Goal: Task Accomplishment & Management: Use online tool/utility

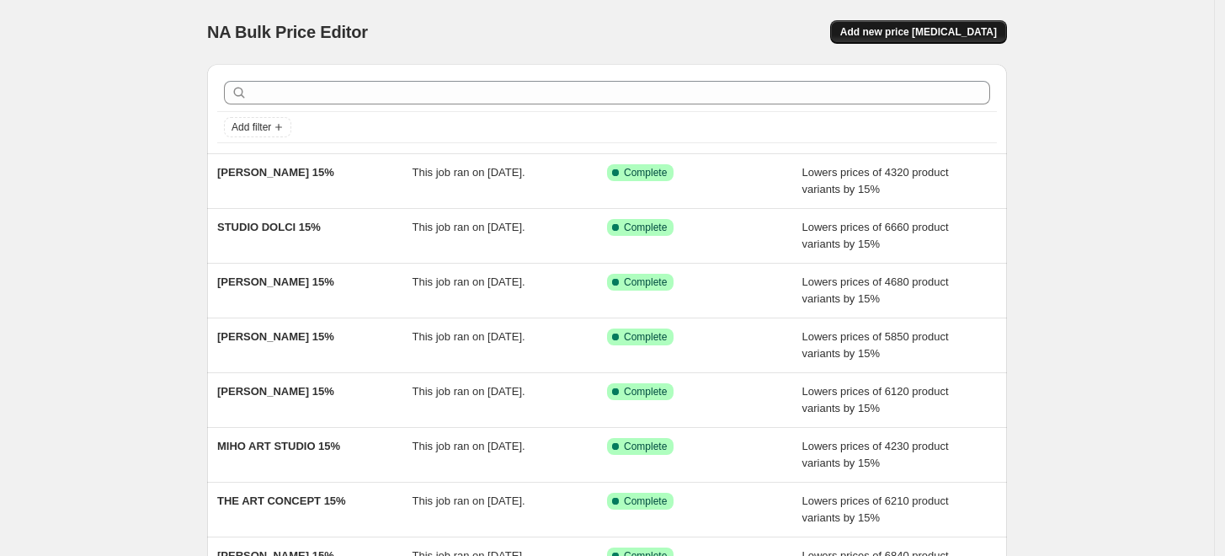
click at [907, 35] on span "Add new price [MEDICAL_DATA]" at bounding box center [919, 31] width 157 height 13
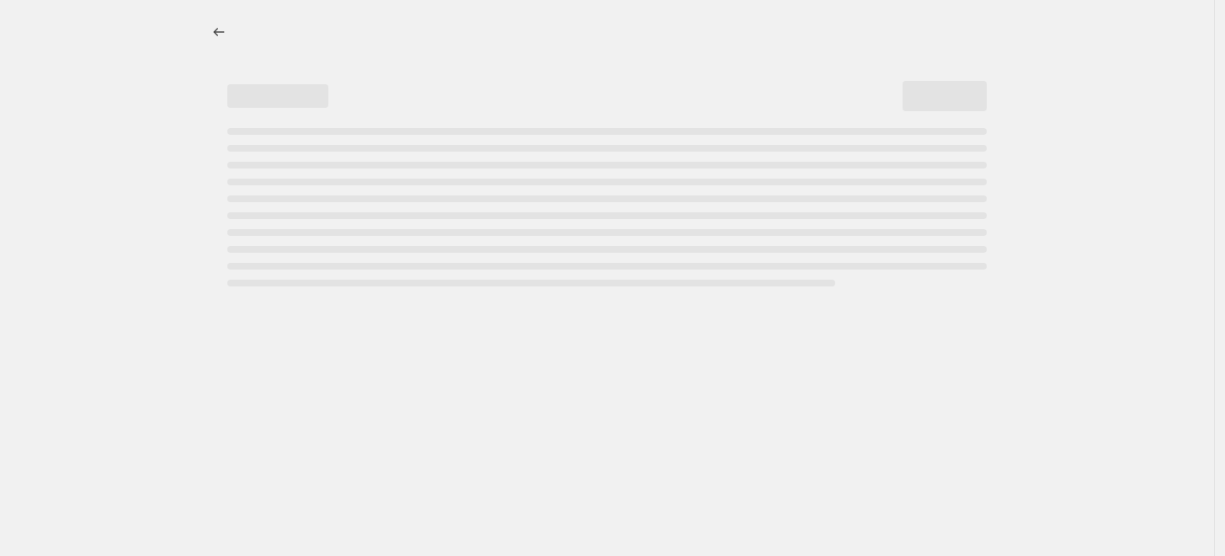
select select "percentage"
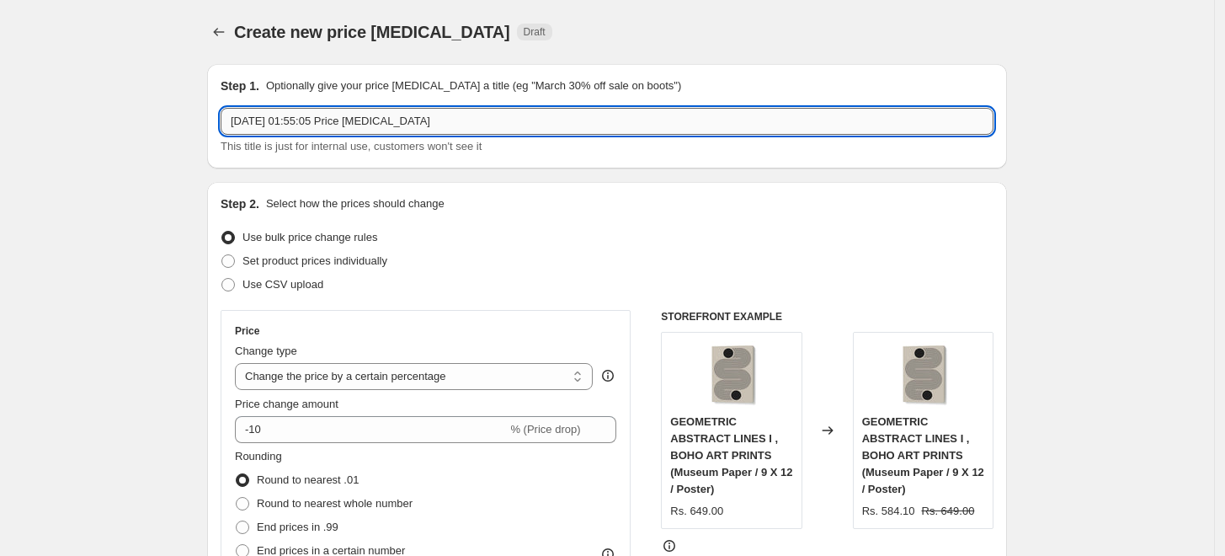
click at [449, 120] on input "[DATE] 01:55:05 Price [MEDICAL_DATA]" at bounding box center [607, 121] width 773 height 27
paste input "[PERSON_NAME]"
type input "[PERSON_NAME] 15%"
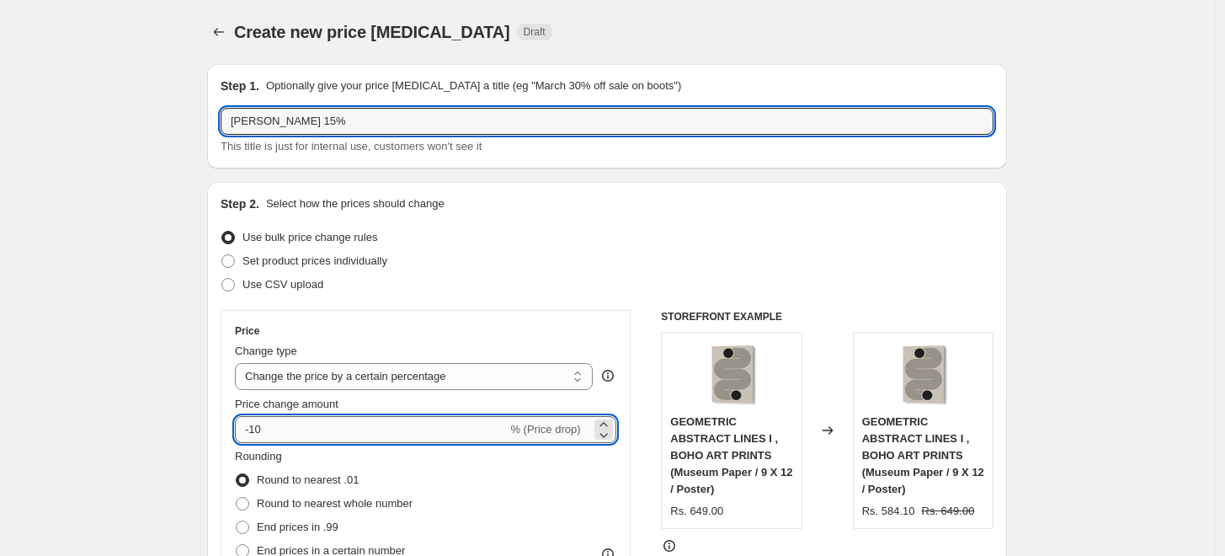
click at [328, 424] on input "-10" at bounding box center [371, 429] width 272 height 27
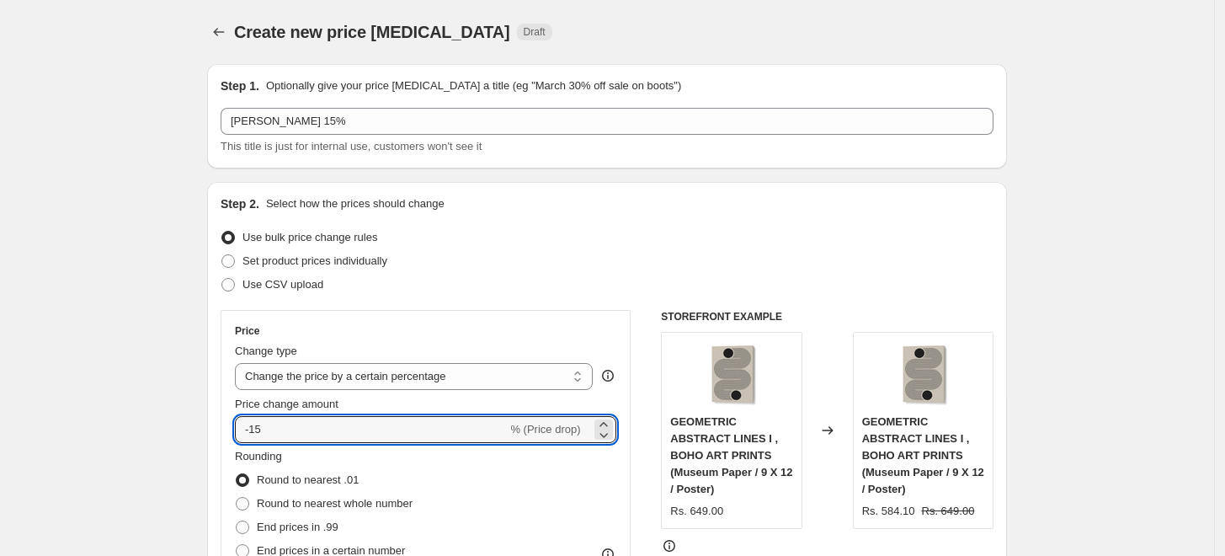
type input "-15"
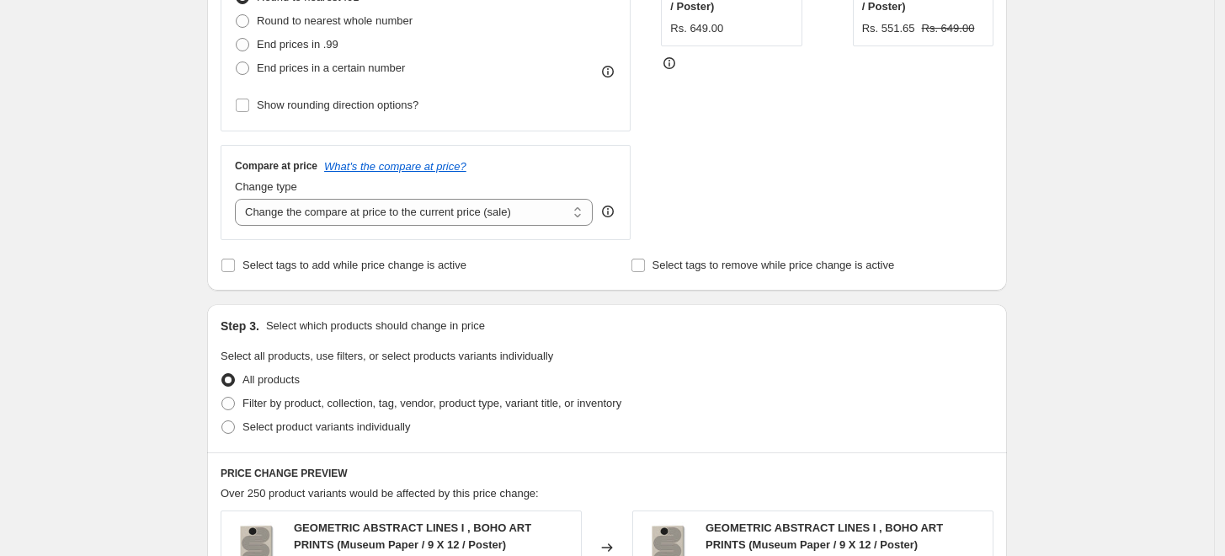
scroll to position [748, 0]
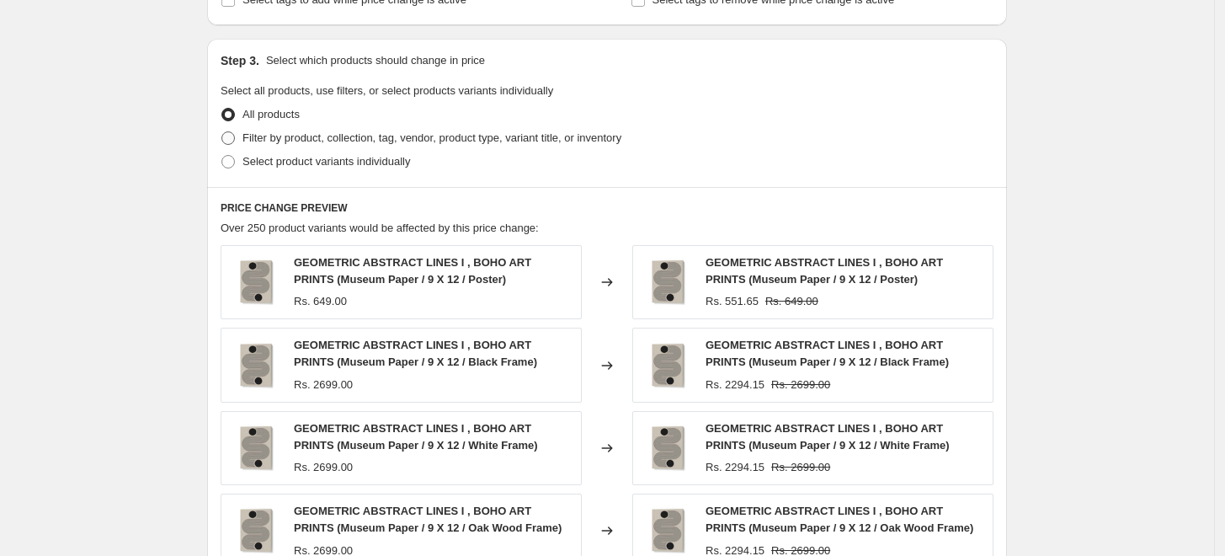
click at [243, 139] on label "Filter by product, collection, tag, vendor, product type, variant title, or inv…" at bounding box center [421, 138] width 401 height 24
click at [222, 132] on input "Filter by product, collection, tag, vendor, product type, variant title, or inv…" at bounding box center [222, 131] width 1 height 1
radio input "true"
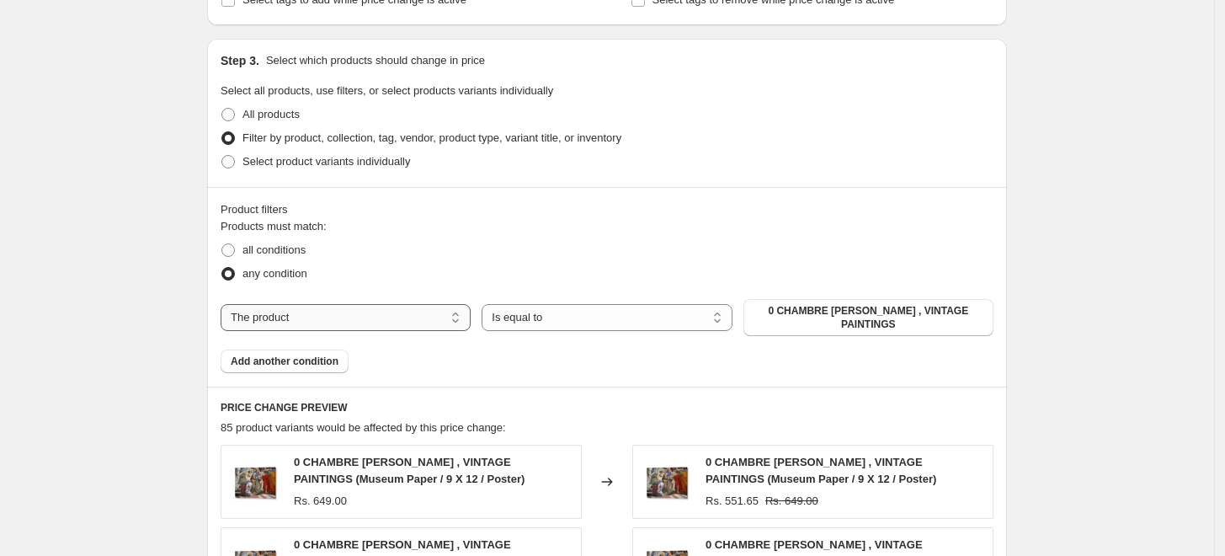
click at [397, 321] on select "The product The product's collection The product's tag The product's vendor The…" at bounding box center [346, 317] width 250 height 27
select select "collection"
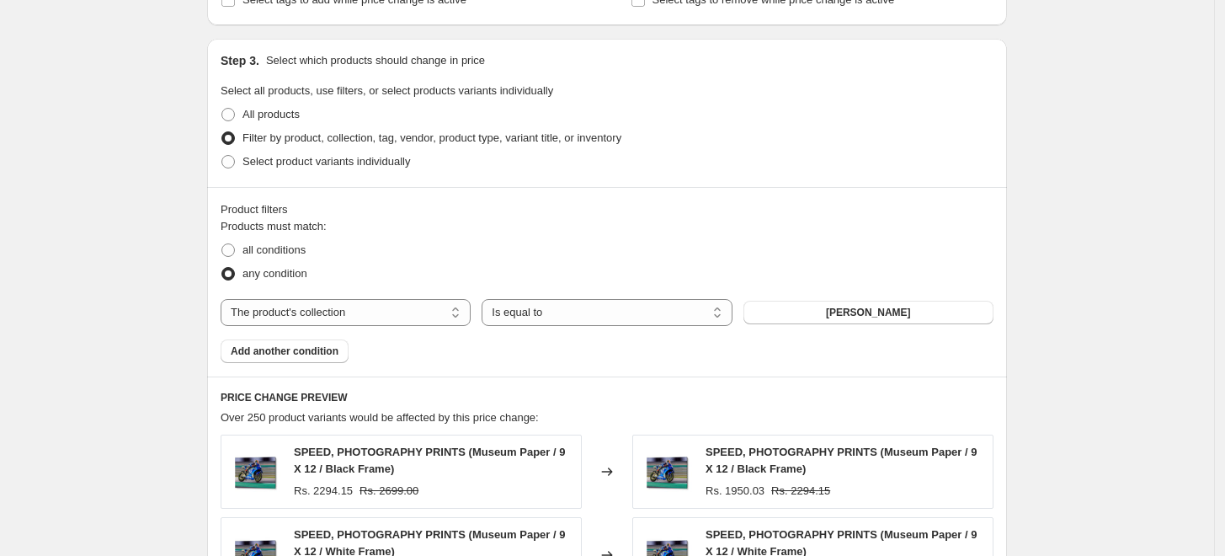
click at [898, 315] on span "[PERSON_NAME]" at bounding box center [868, 312] width 85 height 13
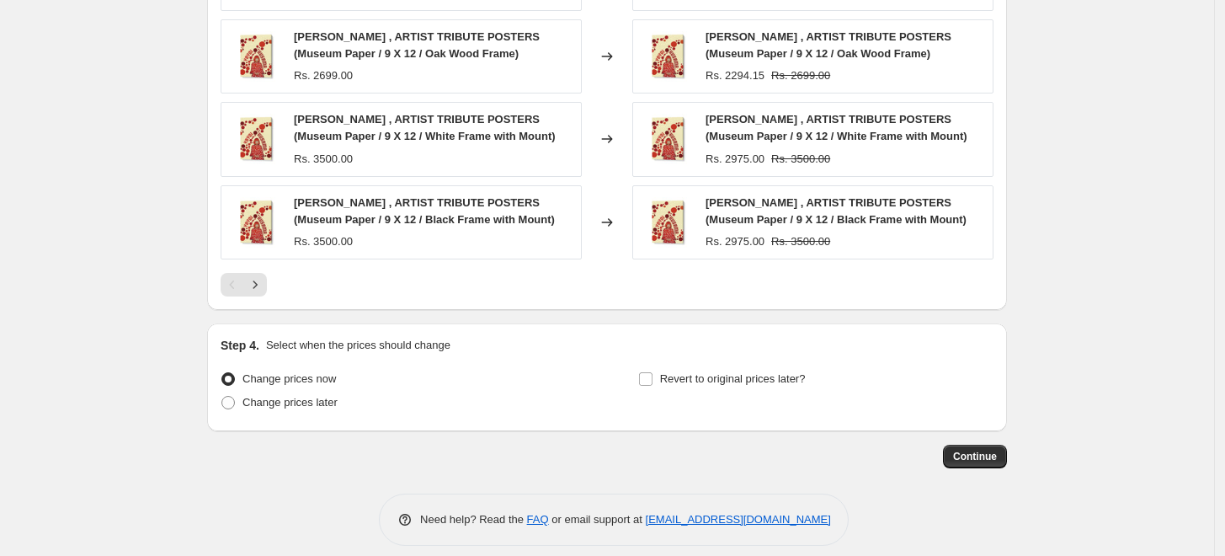
scroll to position [1343, 0]
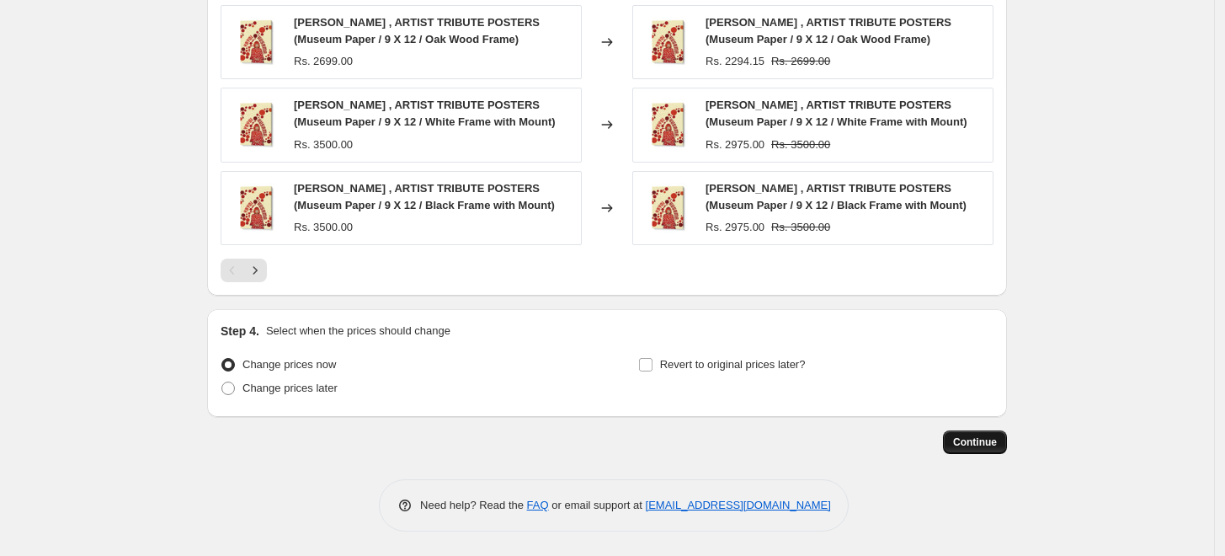
click at [979, 443] on span "Continue" at bounding box center [975, 441] width 44 height 13
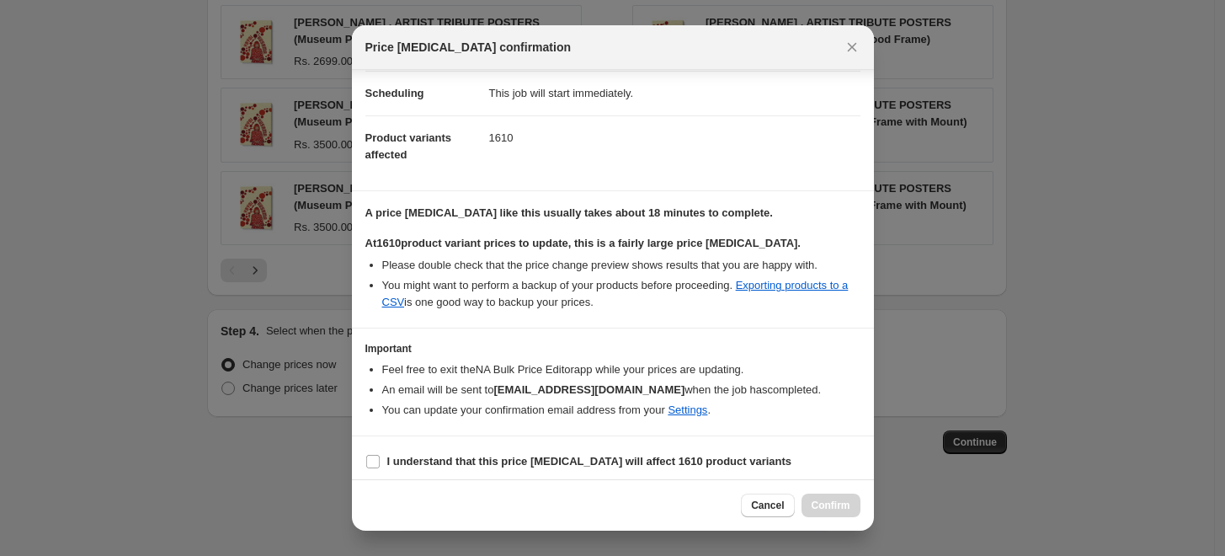
scroll to position [141, 0]
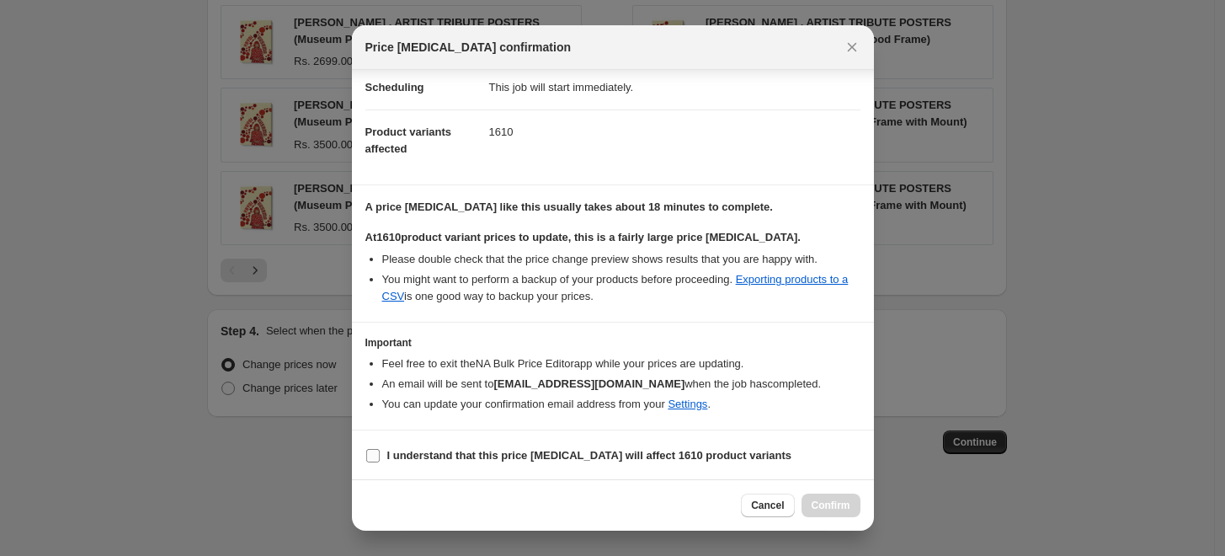
click at [584, 455] on b "I understand that this price [MEDICAL_DATA] will affect 1610 product variants" at bounding box center [589, 455] width 405 height 13
click at [380, 455] on input "I understand that this price [MEDICAL_DATA] will affect 1610 product variants" at bounding box center [372, 455] width 13 height 13
checkbox input "true"
click at [822, 505] on span "Confirm" at bounding box center [831, 505] width 39 height 13
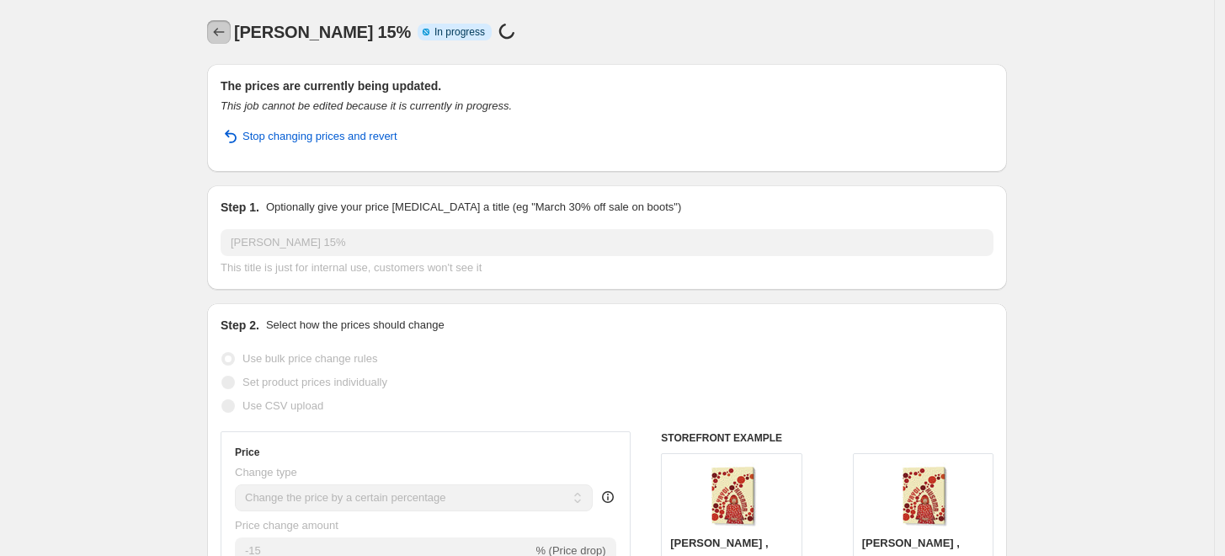
click at [225, 29] on icon "Price change jobs" at bounding box center [219, 32] width 17 height 17
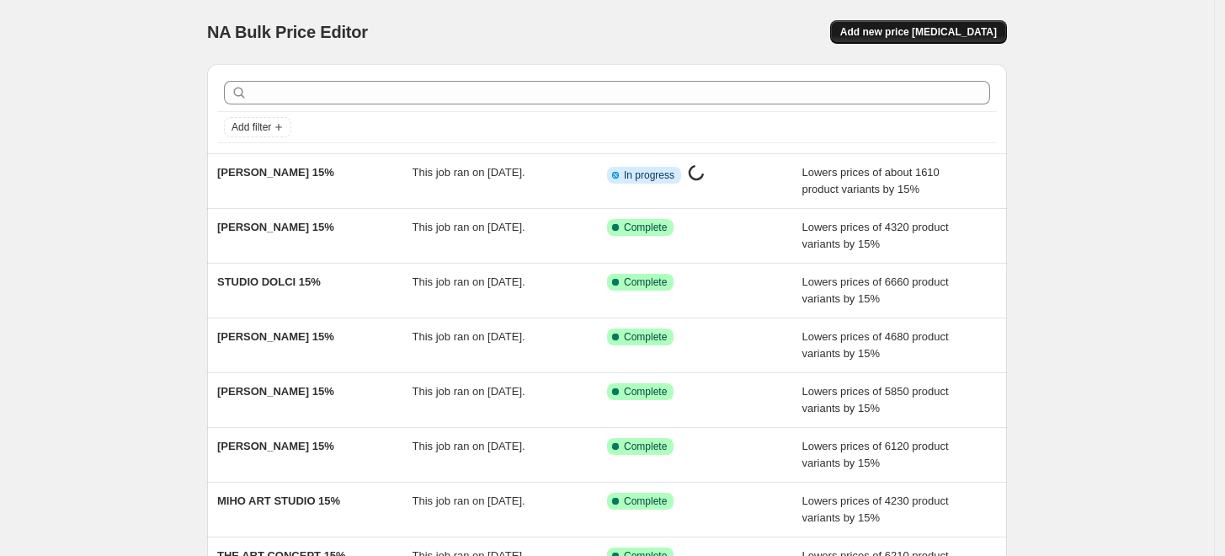
click at [910, 33] on span "Add new price [MEDICAL_DATA]" at bounding box center [919, 31] width 157 height 13
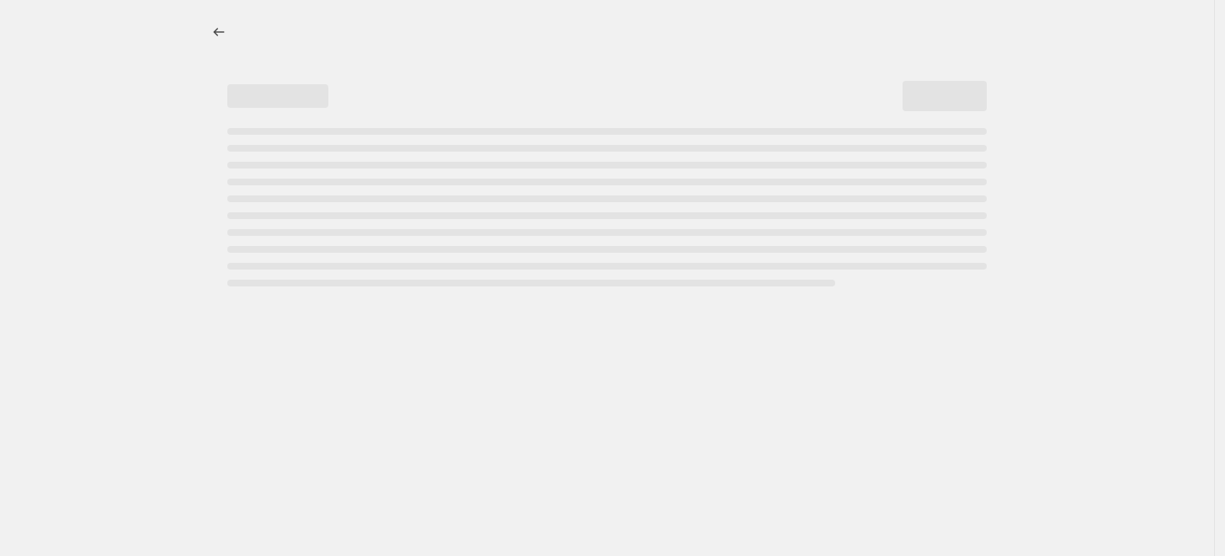
select select "percentage"
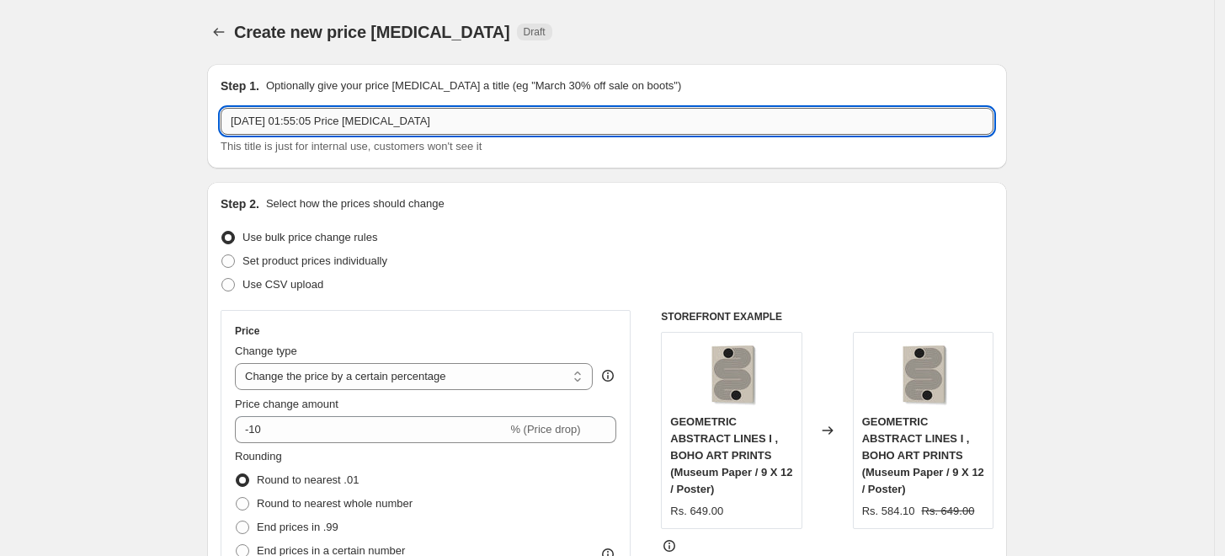
click at [581, 125] on input "[DATE] 01:55:05 Price [MEDICAL_DATA]" at bounding box center [607, 121] width 773 height 27
paste input "CITY ART"
type input "CITY ART 15%"
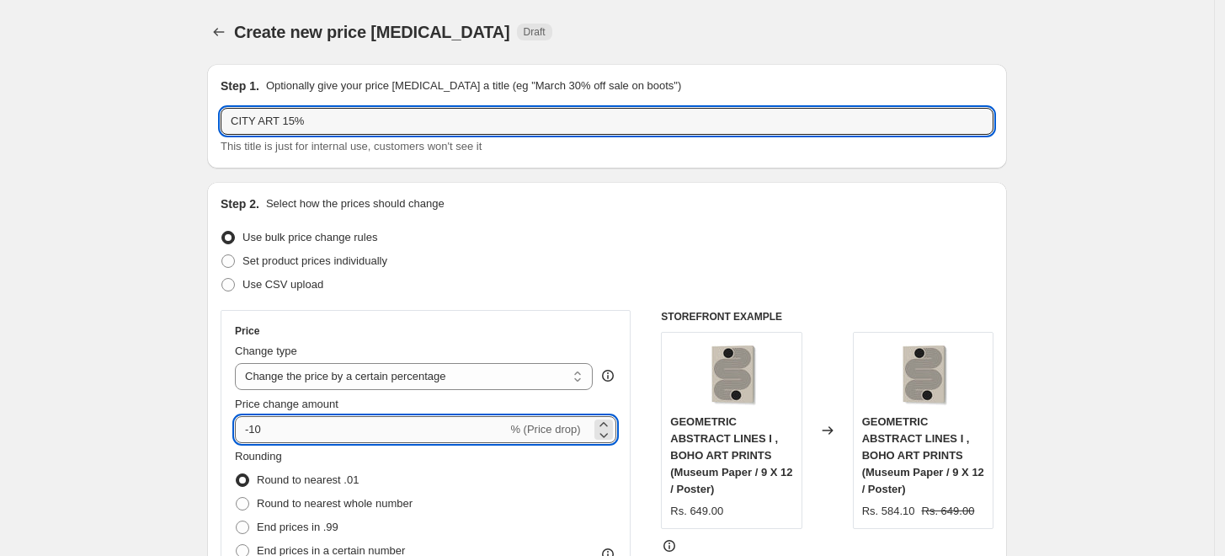
click at [340, 436] on input "-10" at bounding box center [371, 429] width 272 height 27
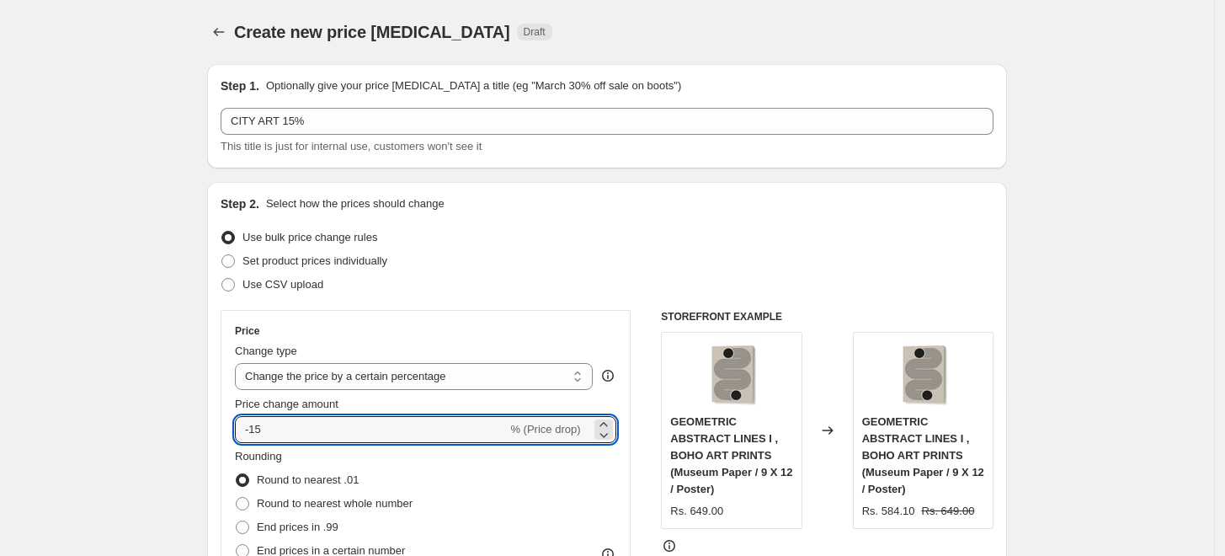
type input "-15"
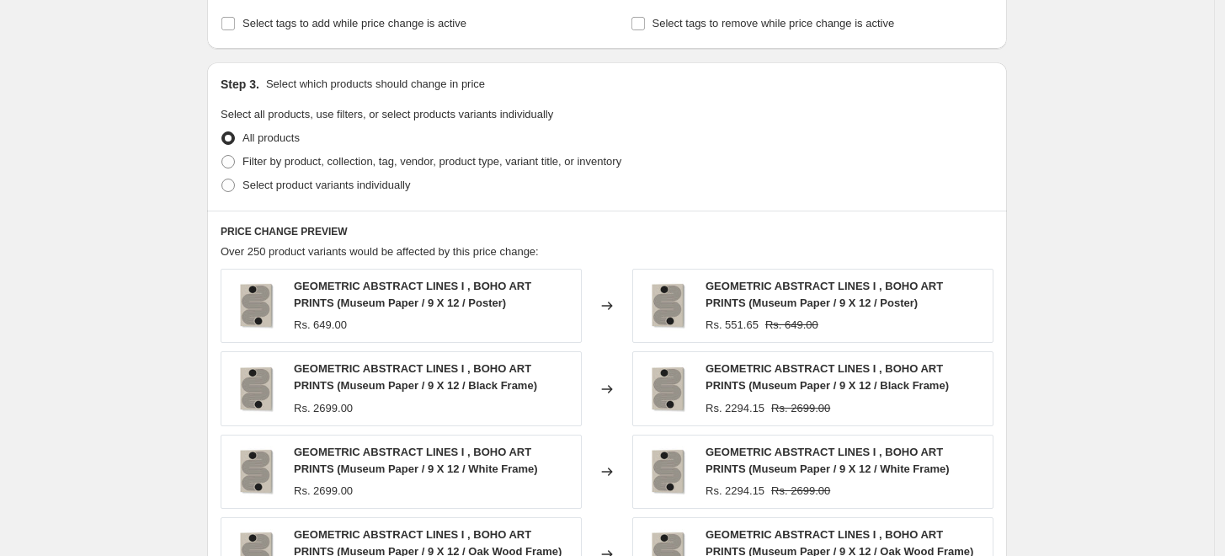
scroll to position [748, 0]
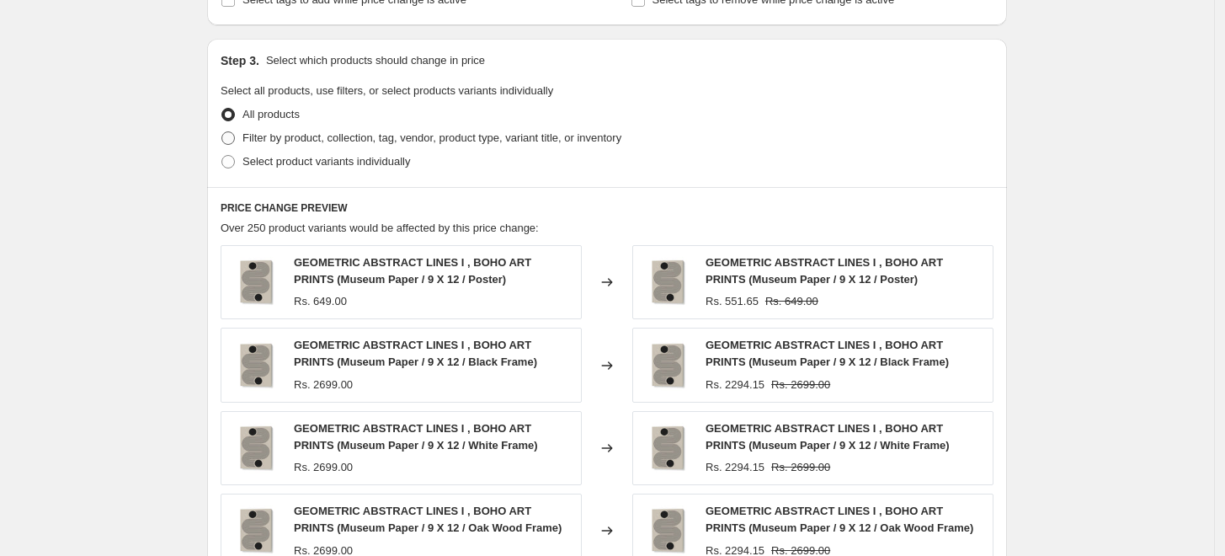
click at [252, 140] on span "Filter by product, collection, tag, vendor, product type, variant title, or inv…" at bounding box center [432, 137] width 379 height 13
click at [222, 132] on input "Filter by product, collection, tag, vendor, product type, variant title, or inv…" at bounding box center [222, 131] width 1 height 1
radio input "true"
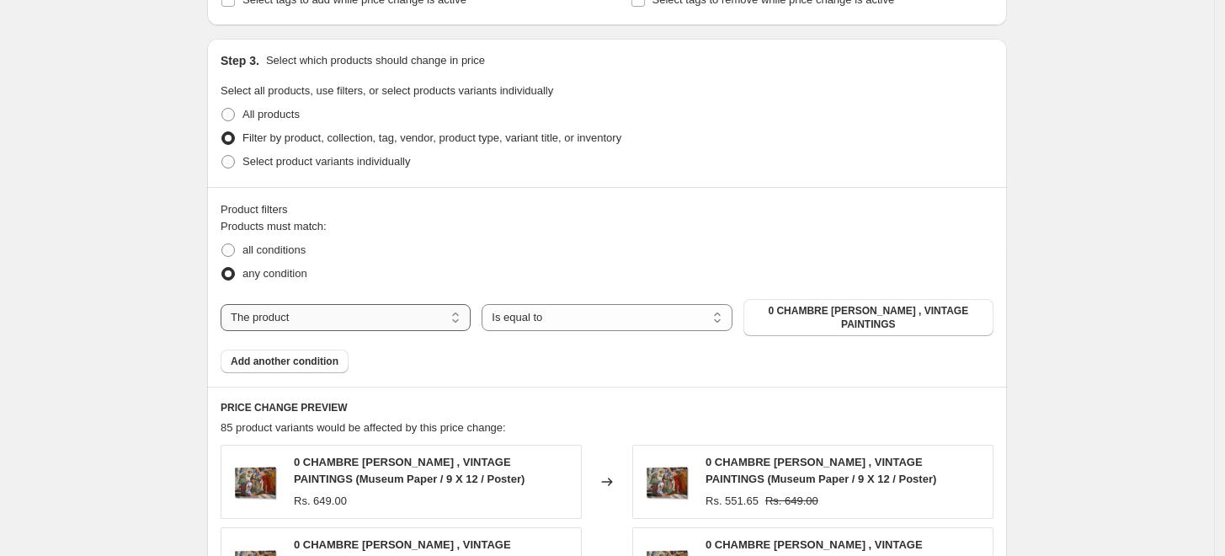
click at [440, 309] on select "The product The product's collection The product's tag The product's vendor The…" at bounding box center [346, 317] width 250 height 27
select select "collection"
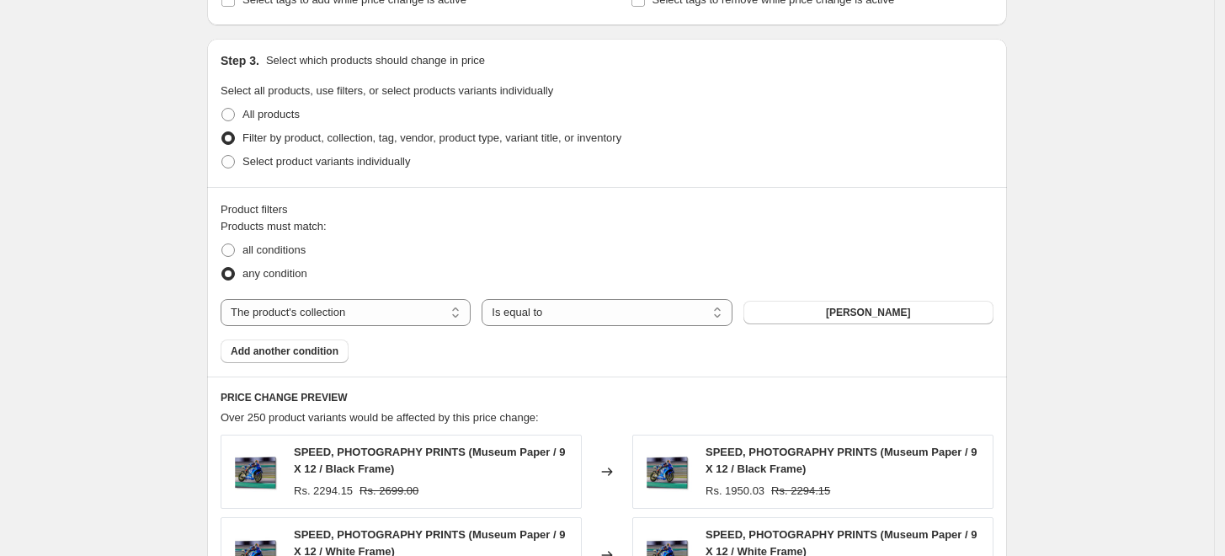
click at [904, 315] on span "[PERSON_NAME]" at bounding box center [868, 312] width 85 height 13
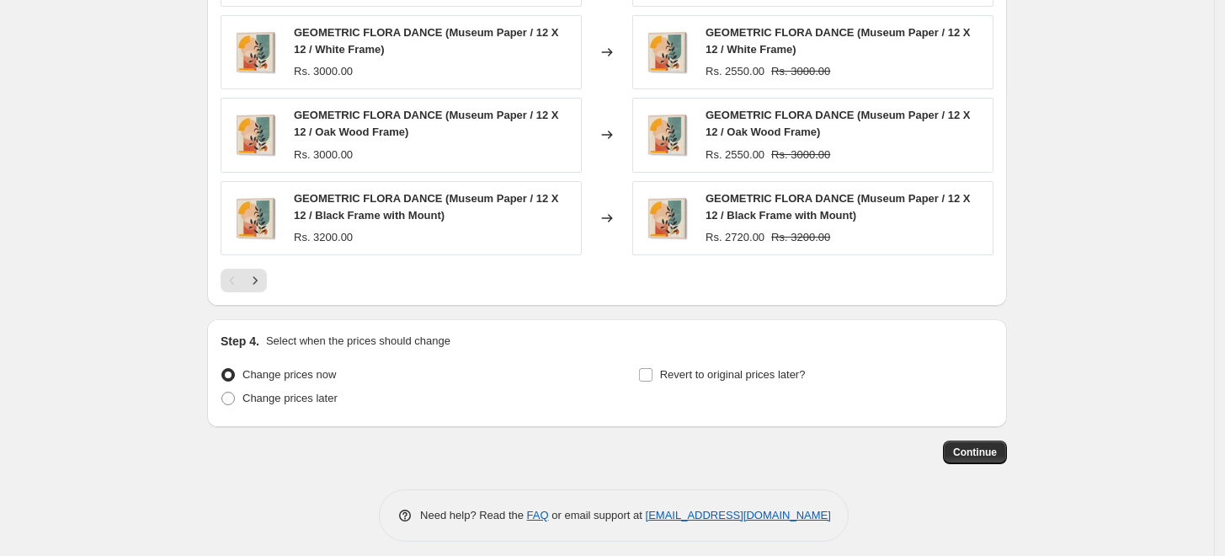
scroll to position [1343, 0]
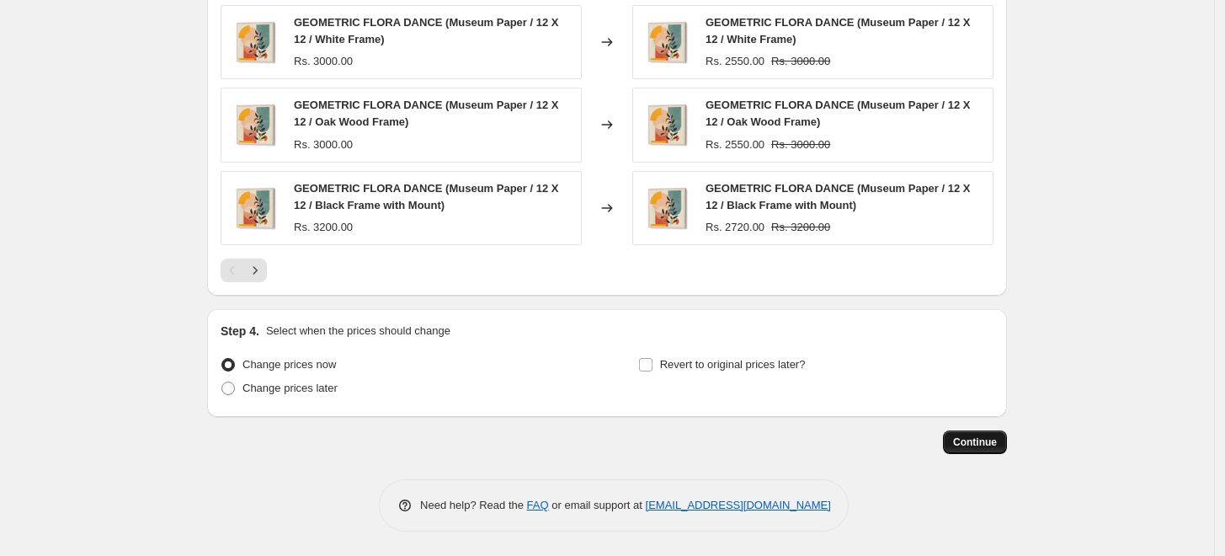
click at [971, 443] on span "Continue" at bounding box center [975, 441] width 44 height 13
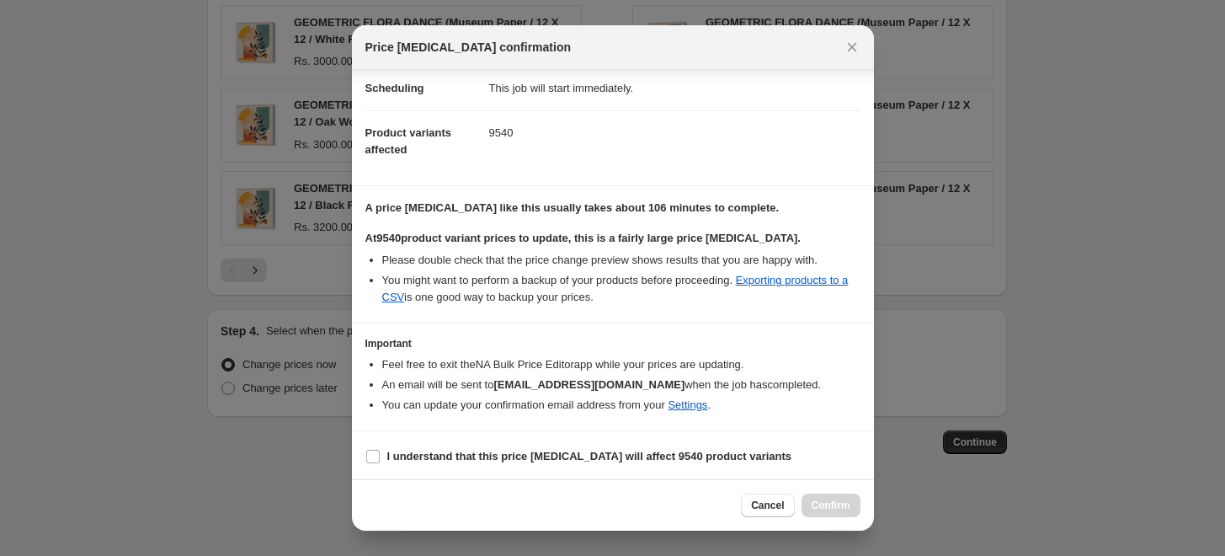
scroll to position [141, 0]
click at [520, 452] on b "I understand that this price [MEDICAL_DATA] will affect 9540 product variants" at bounding box center [589, 455] width 405 height 13
click at [380, 452] on input "I understand that this price [MEDICAL_DATA] will affect 9540 product variants" at bounding box center [372, 455] width 13 height 13
checkbox input "true"
click at [849, 510] on span "Confirm" at bounding box center [831, 505] width 39 height 13
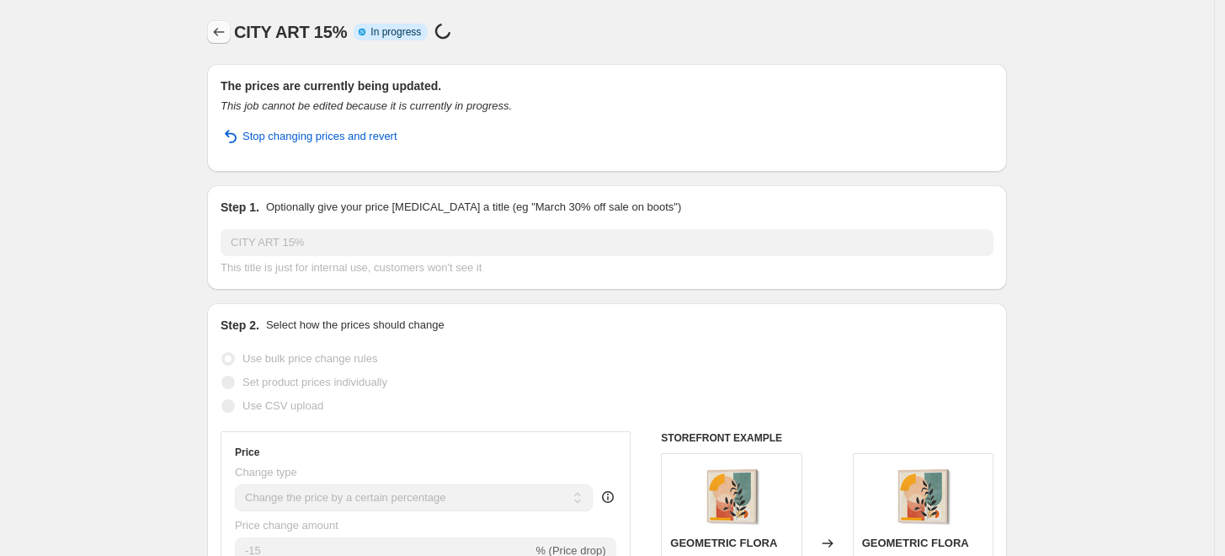
click at [227, 25] on icon "Price change jobs" at bounding box center [219, 32] width 17 height 17
